Goal: Transaction & Acquisition: Purchase product/service

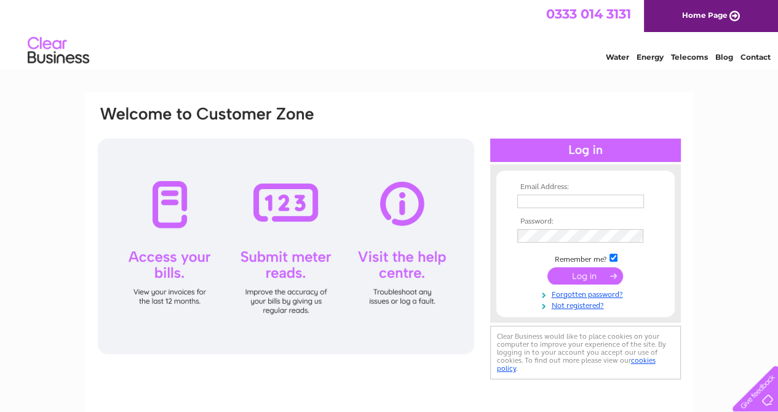
type input "pipfrear@hotmail.co.uk"
click at [565, 279] on input "submit" at bounding box center [586, 275] width 76 height 17
click at [565, 271] on input "submit" at bounding box center [586, 275] width 76 height 17
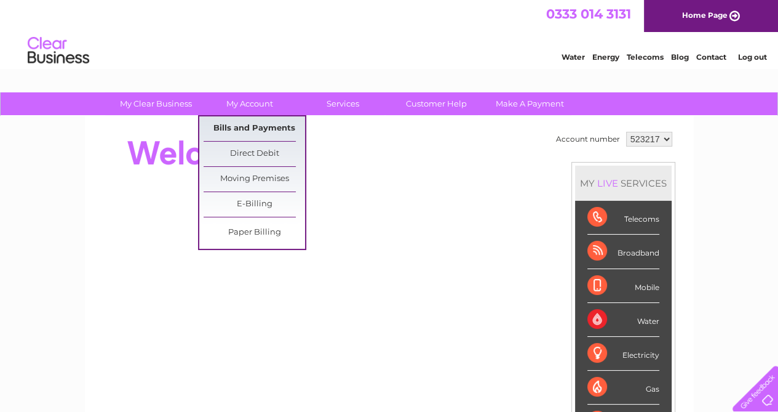
click at [257, 126] on link "Bills and Payments" at bounding box center [255, 128] width 102 height 25
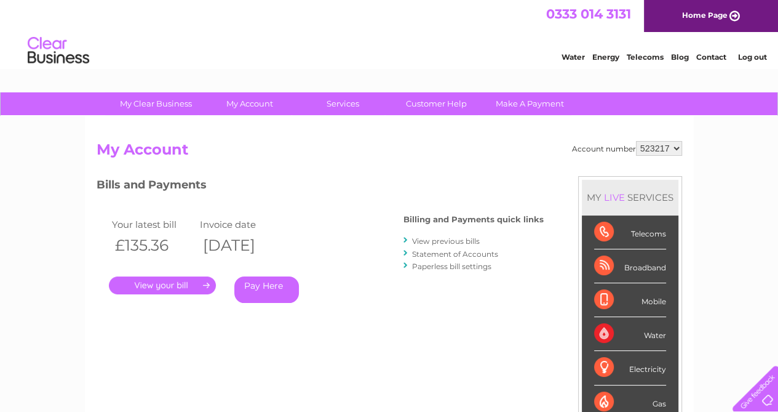
click at [435, 242] on link "View previous bills" at bounding box center [446, 240] width 68 height 9
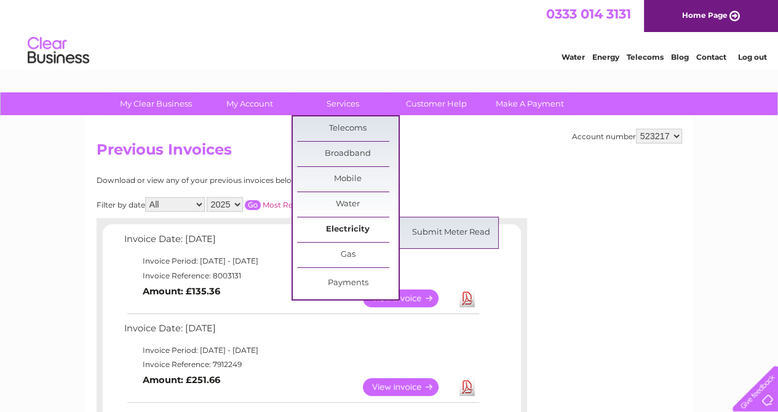
click at [369, 228] on link "Electricity" at bounding box center [348, 229] width 102 height 25
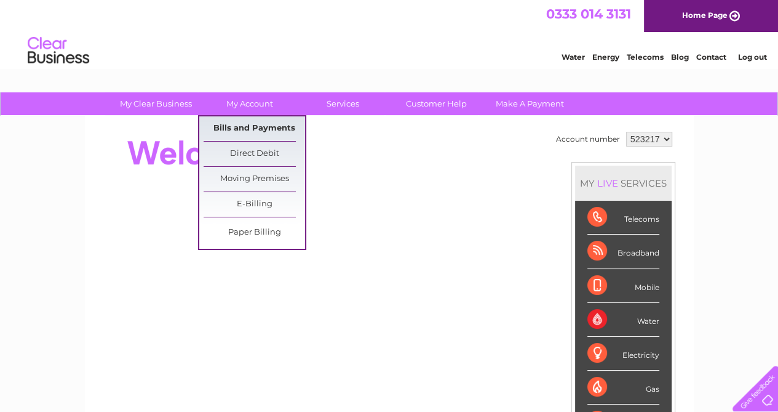
click at [263, 124] on link "Bills and Payments" at bounding box center [255, 128] width 102 height 25
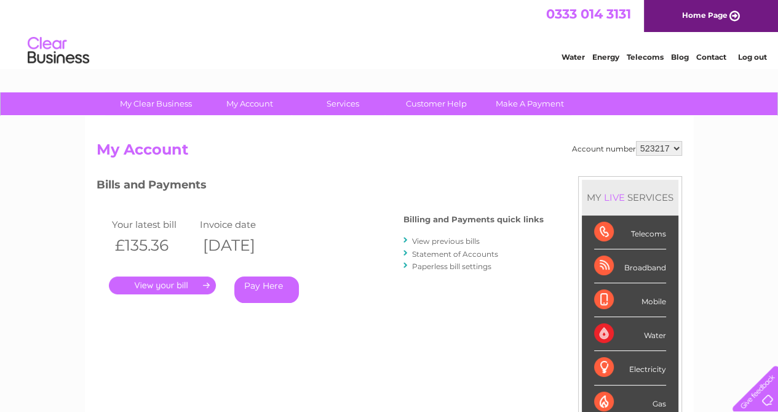
drag, startPoint x: 293, startPoint y: 226, endPoint x: 276, endPoint y: 252, distance: 30.2
click at [276, 252] on tbody "Your latest bill Invoice date £135.36 [DATE]" at bounding box center [197, 237] width 177 height 42
drag, startPoint x: 276, startPoint y: 252, endPoint x: 330, endPoint y: 290, distance: 66.1
click at [330, 290] on div "Pay Here" at bounding box center [294, 289] width 121 height 26
click at [174, 279] on link "." at bounding box center [162, 285] width 107 height 18
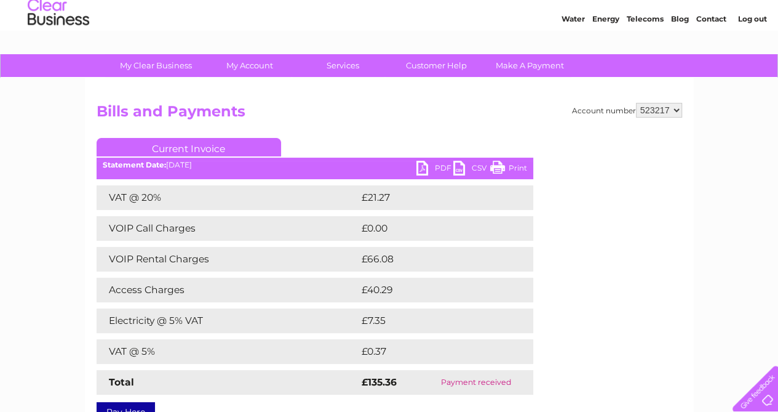
scroll to position [49, 0]
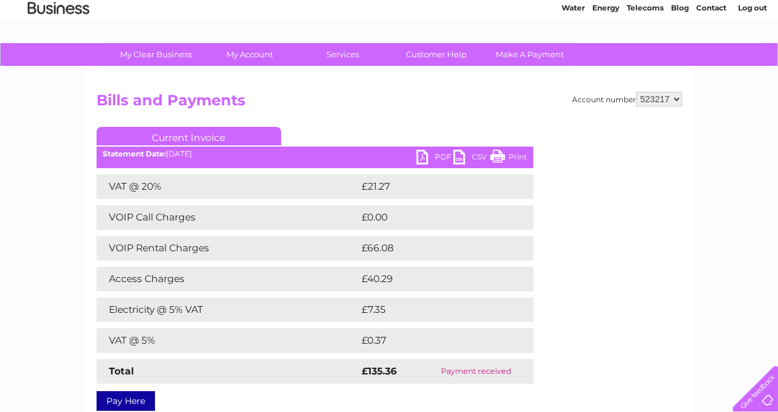
click at [676, 96] on select "523217" at bounding box center [659, 99] width 46 height 15
click at [676, 97] on select "523217" at bounding box center [659, 99] width 46 height 15
click at [674, 101] on select "523217" at bounding box center [659, 99] width 46 height 15
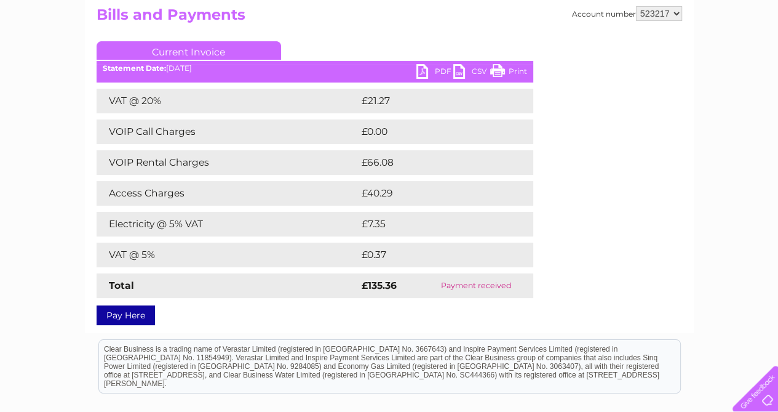
scroll to position [78, 0]
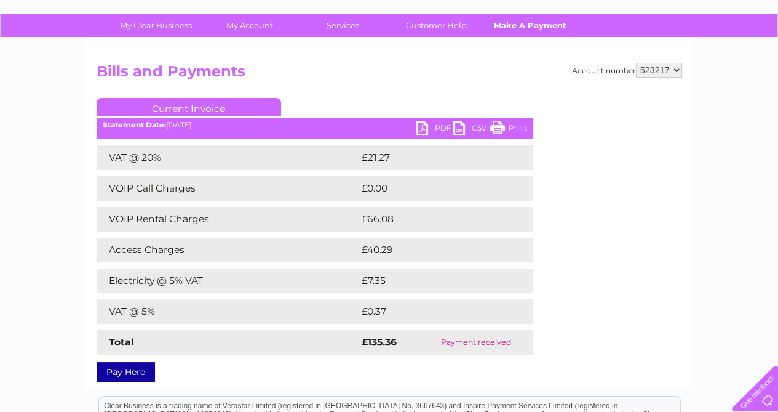
click at [524, 23] on link "Make A Payment" at bounding box center [530, 25] width 102 height 23
